Goal: Task Accomplishment & Management: Manage account settings

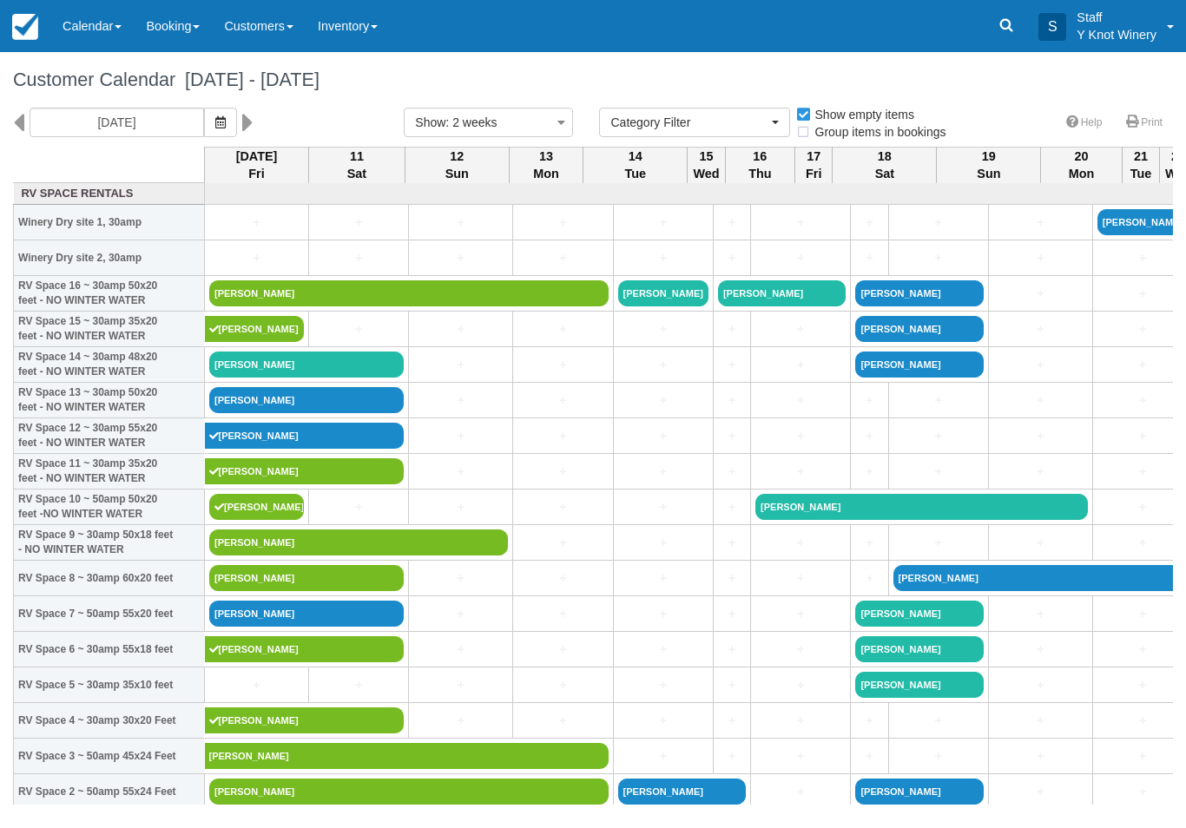
select select
click at [313, 378] on link "[PERSON_NAME]" at bounding box center [306, 365] width 194 height 26
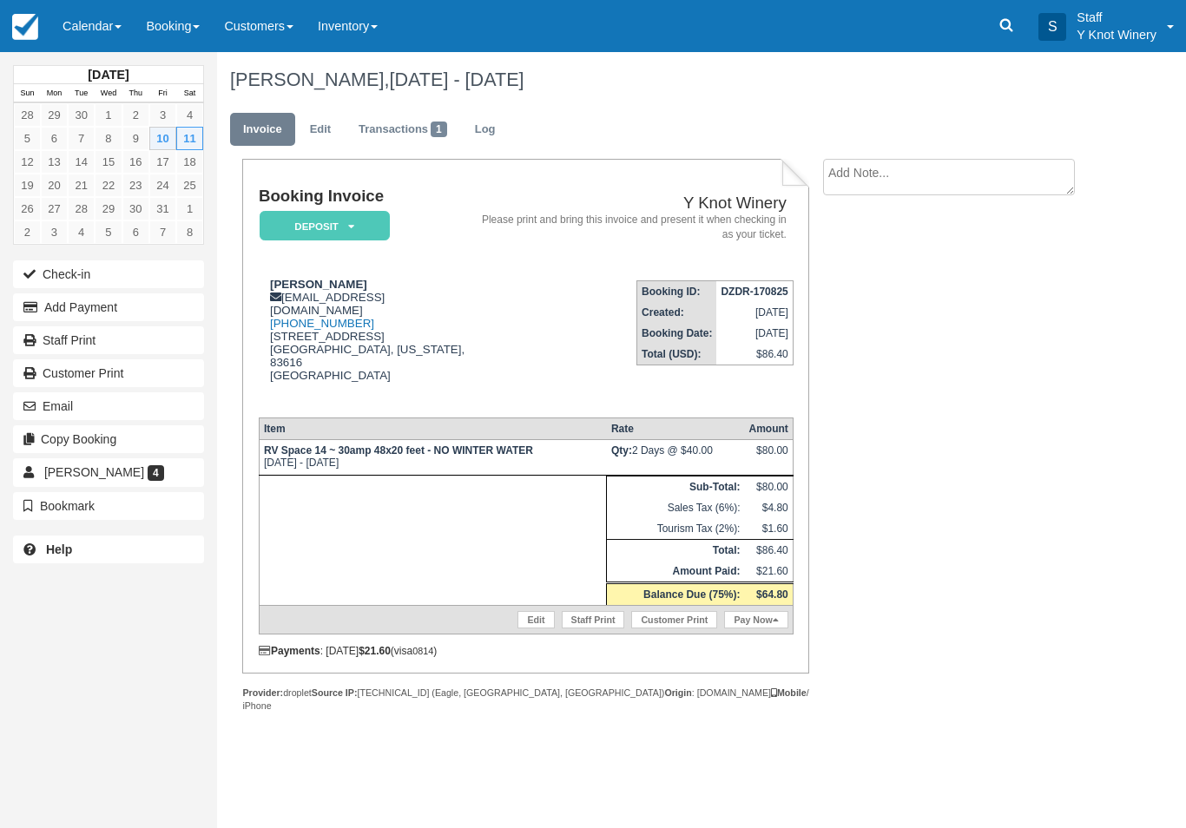
click at [768, 629] on link "Pay Now" at bounding box center [755, 619] width 63 height 17
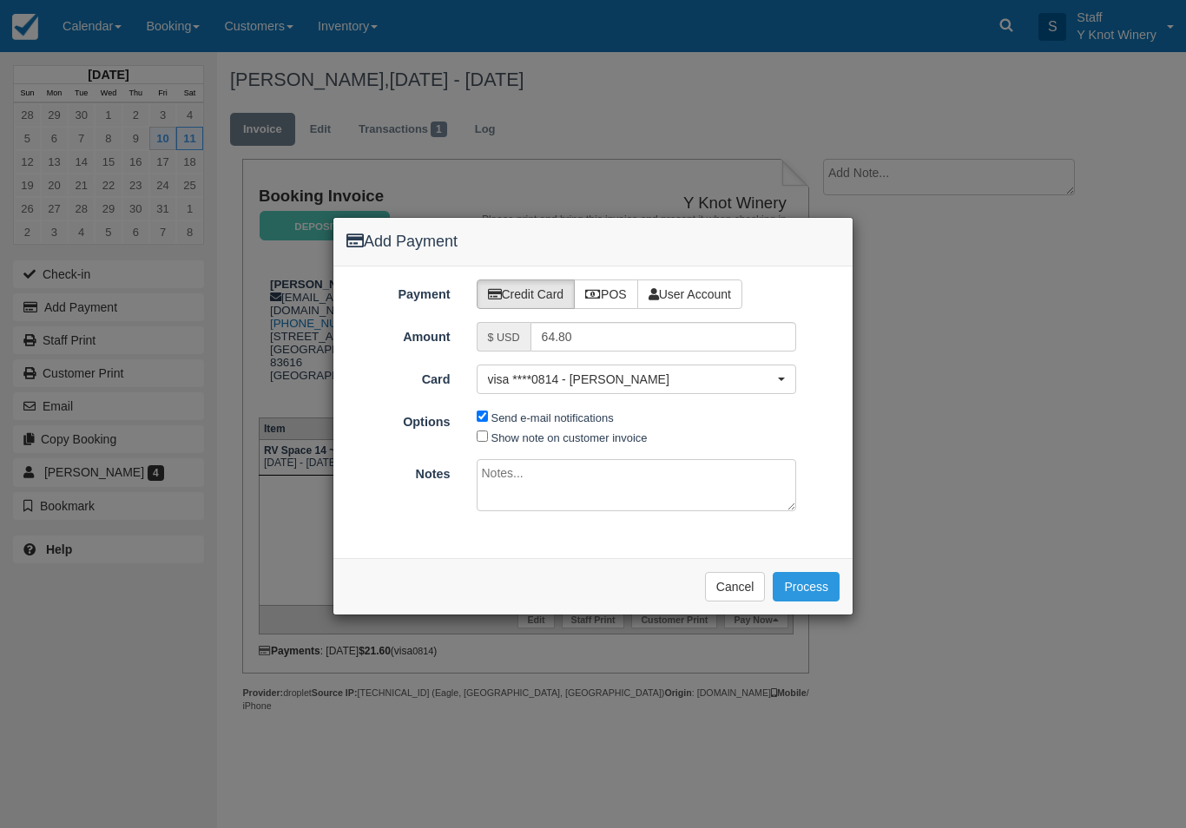
click at [814, 583] on button "Process" at bounding box center [806, 587] width 67 height 30
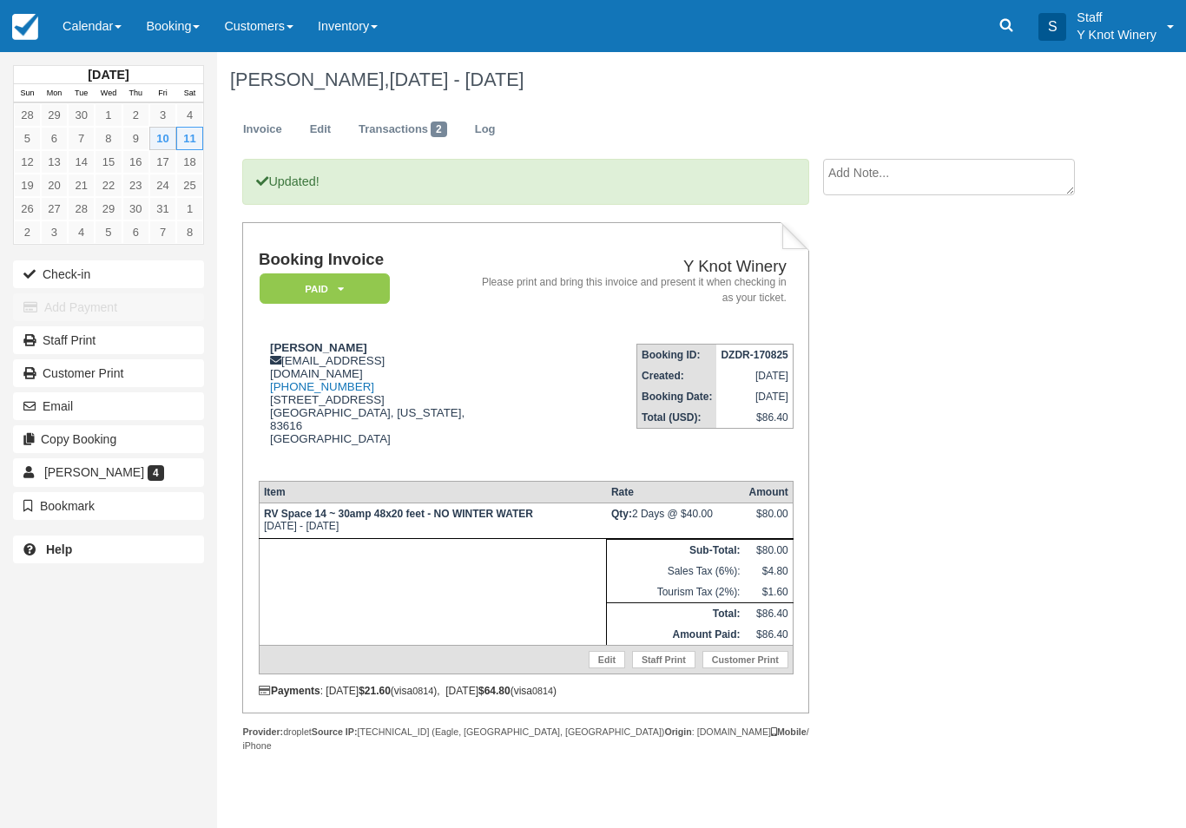
click at [66, 275] on button "Check-in" at bounding box center [108, 274] width 191 height 28
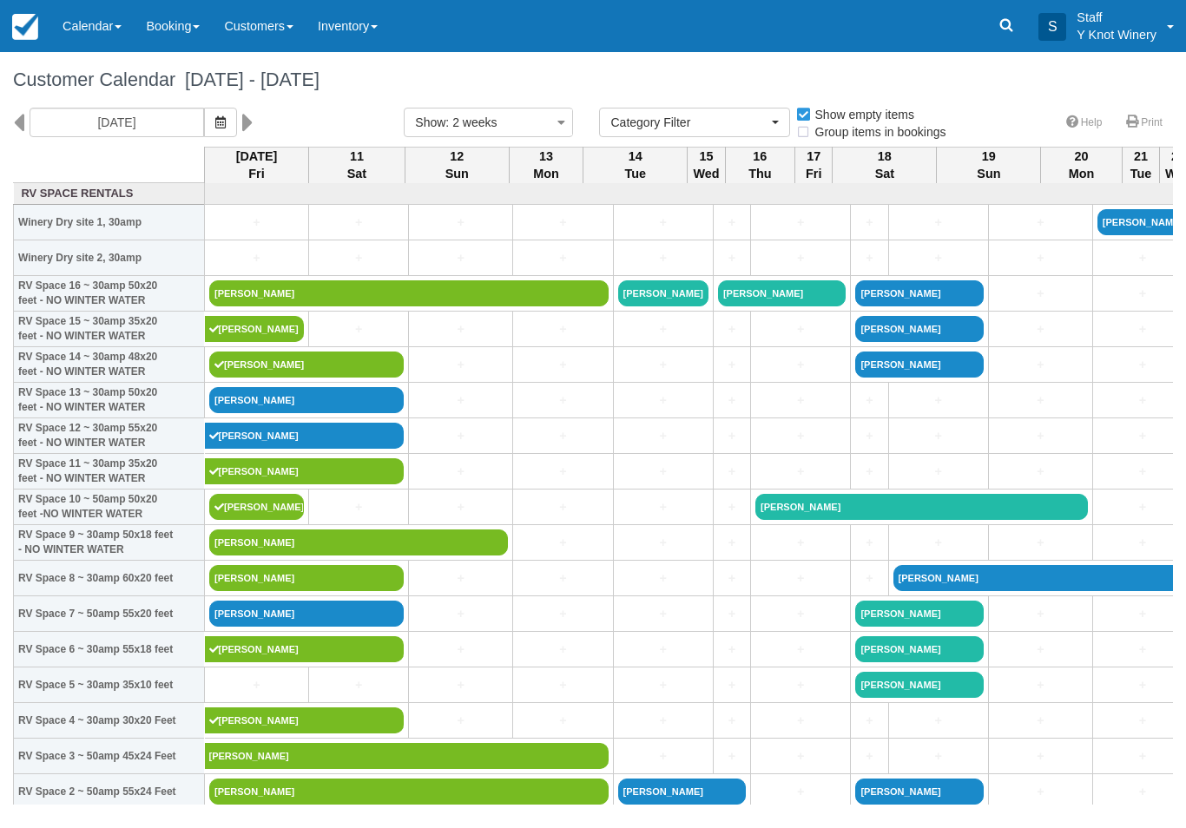
select select
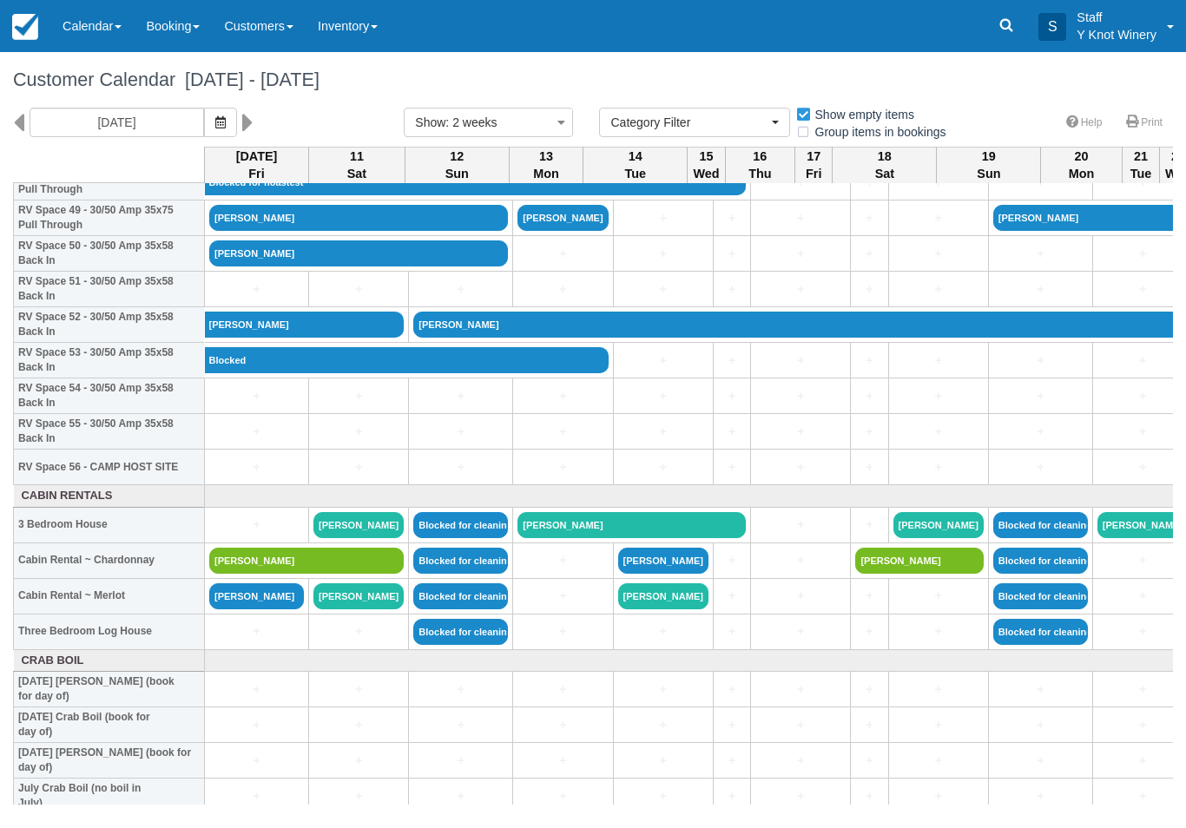
scroll to position [1785, 0]
